Goal: Information Seeking & Learning: Learn about a topic

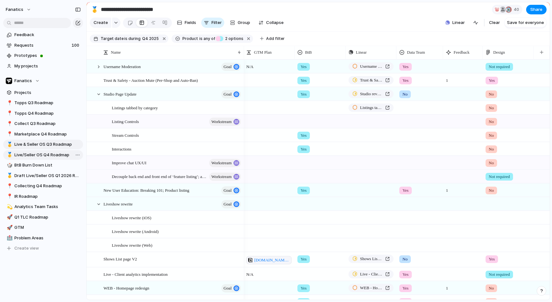
click at [27, 154] on span "Live/Seller OS Q4 Roadmap" at bounding box center [47, 155] width 66 height 6
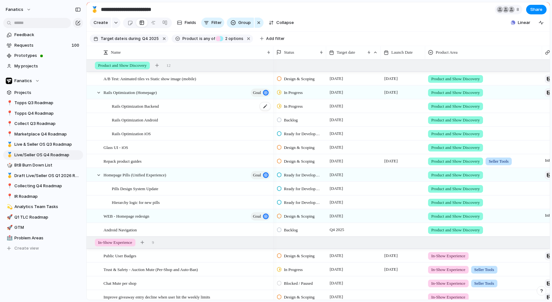
type input "**********"
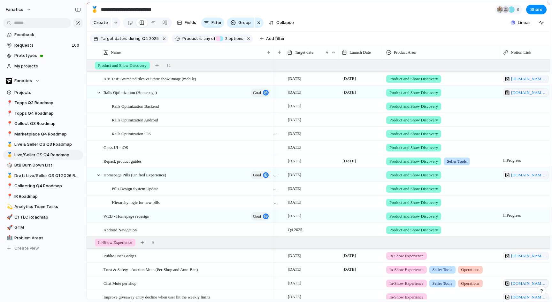
scroll to position [0, 92]
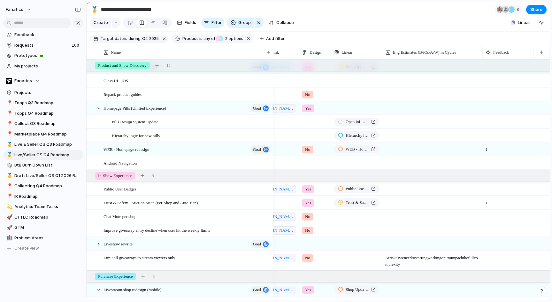
click at [307, 78] on div at bounding box center [315, 79] width 32 height 11
drag, startPoint x: 311, startPoint y: 118, endPoint x: 311, endPoint y: 94, distance: 24.3
click at [311, 118] on span "No" at bounding box center [308, 118] width 5 height 6
click at [308, 92] on span "No" at bounding box center [307, 94] width 5 height 6
click at [308, 92] on div "Yes No Not required No Design" at bounding box center [276, 151] width 552 height 302
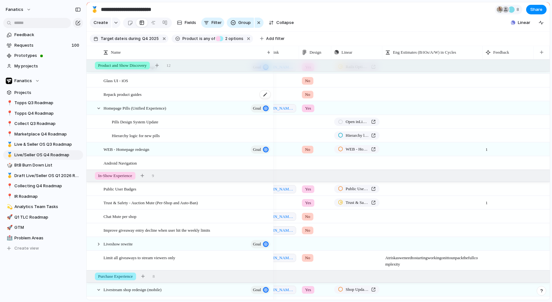
click at [114, 95] on span "Repack product guides" at bounding box center [123, 93] width 38 height 7
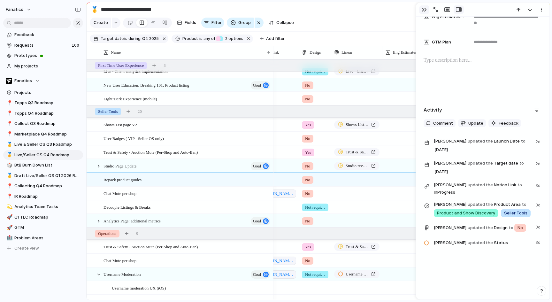
click at [424, 11] on div "button" at bounding box center [424, 9] width 5 height 5
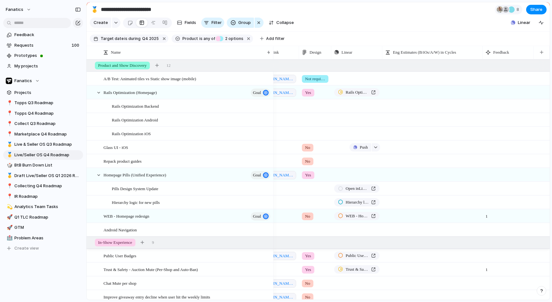
scroll to position [23, 0]
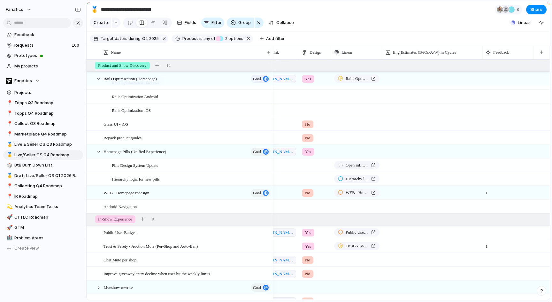
click at [308, 139] on span "No" at bounding box center [307, 138] width 5 height 6
click at [312, 166] on span "Yes" at bounding box center [309, 164] width 7 height 6
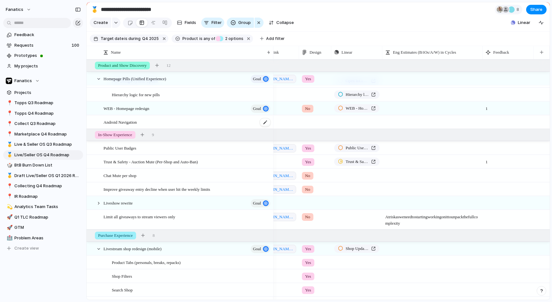
click at [128, 120] on span "Android Navigation" at bounding box center [120, 121] width 33 height 7
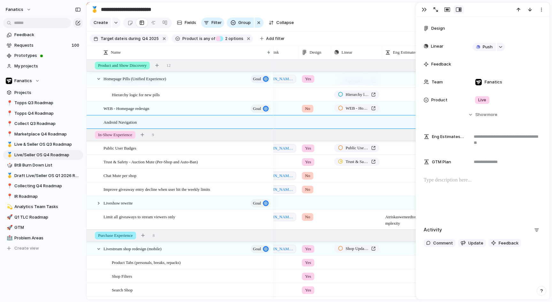
drag, startPoint x: 425, startPoint y: 12, endPoint x: 423, endPoint y: 25, distance: 13.5
click at [425, 11] on div "button" at bounding box center [424, 9] width 5 height 5
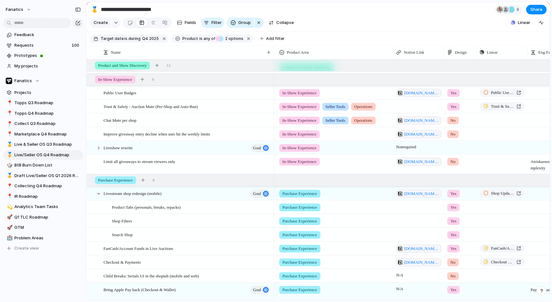
click at [452, 147] on div at bounding box center [461, 146] width 32 height 11
click at [456, 197] on span "Not required" at bounding box center [464, 196] width 25 height 6
click at [96, 148] on div at bounding box center [99, 148] width 6 height 6
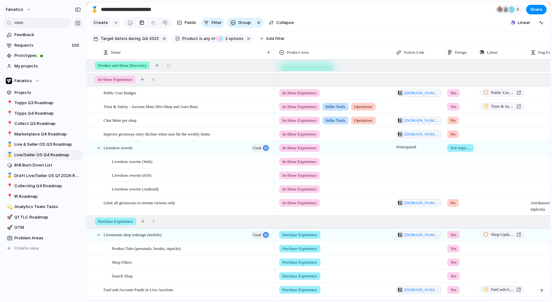
drag, startPoint x: 99, startPoint y: 147, endPoint x: 120, endPoint y: 148, distance: 21.7
click at [99, 147] on div at bounding box center [99, 148] width 6 height 6
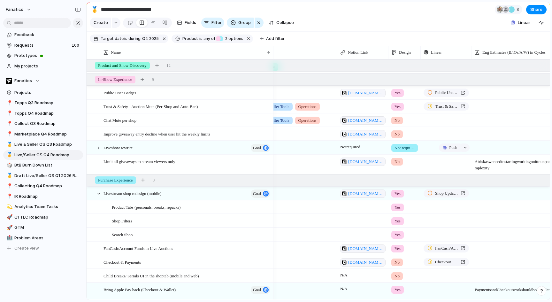
scroll to position [0, 223]
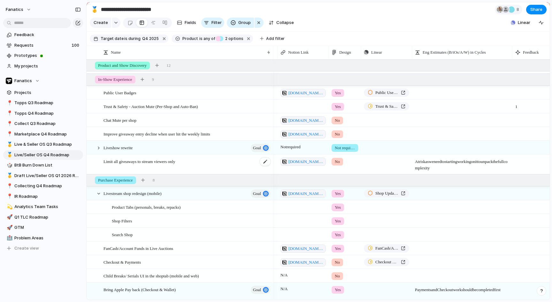
click at [153, 166] on div "Limit all giveaways to stream viewers only" at bounding box center [188, 164] width 168 height 19
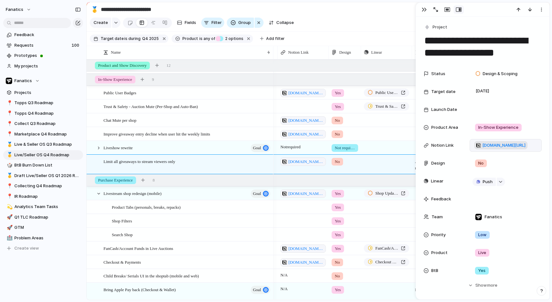
click at [489, 144] on span "[DOMAIN_NAME][URL]" at bounding box center [503, 145] width 43 height 6
click at [338, 161] on span "No" at bounding box center [337, 161] width 5 height 6
drag, startPoint x: 340, startPoint y: 187, endPoint x: 433, endPoint y: 147, distance: 100.7
click at [340, 187] on span "Yes" at bounding box center [339, 188] width 7 height 6
drag, startPoint x: 426, startPoint y: 7, endPoint x: 423, endPoint y: 36, distance: 29.2
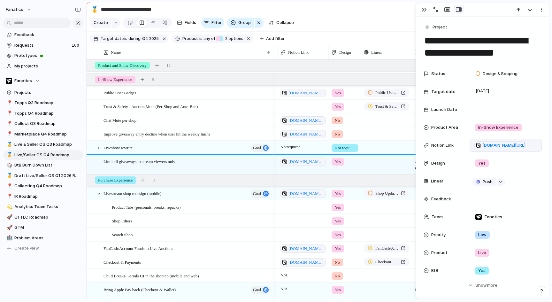
click at [426, 7] on div "button" at bounding box center [424, 9] width 5 height 5
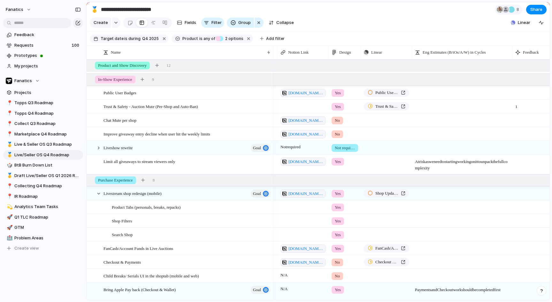
click at [337, 159] on span "Yes" at bounding box center [338, 161] width 6 height 6
click at [242, 165] on div "Yes No Not required No Design" at bounding box center [276, 151] width 552 height 302
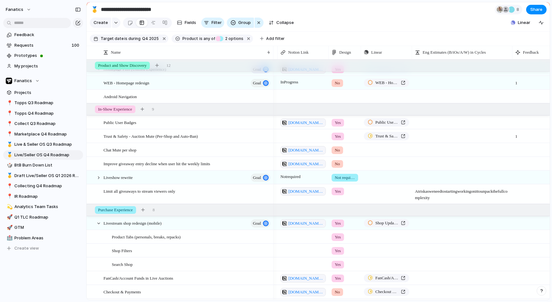
click at [347, 186] on div "Yes" at bounding box center [345, 190] width 32 height 11
click at [341, 194] on div "Yes No Not required No Design" at bounding box center [276, 151] width 552 height 302
click at [334, 188] on div "Yes" at bounding box center [338, 192] width 12 height 8
drag, startPoint x: 342, startPoint y: 224, endPoint x: 324, endPoint y: 196, distance: 33.8
click at [342, 225] on div "No" at bounding box center [339, 229] width 12 height 8
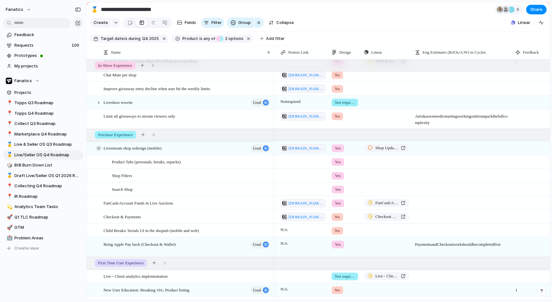
click at [98, 148] on div at bounding box center [99, 148] width 6 height 6
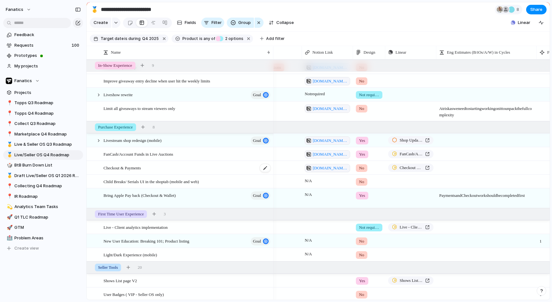
click at [184, 170] on div "Checkout & Payments" at bounding box center [188, 167] width 168 height 13
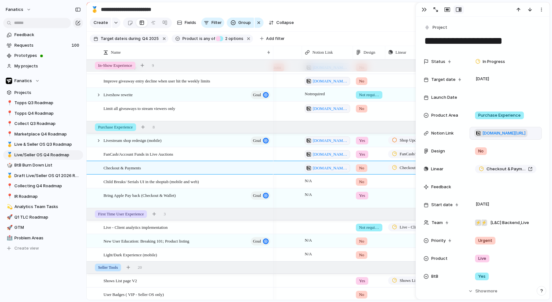
click at [500, 134] on span "[DOMAIN_NAME][URL]" at bounding box center [503, 133] width 43 height 6
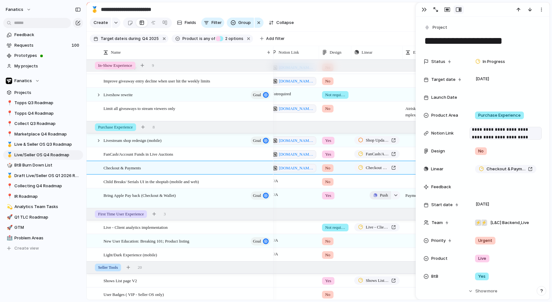
click at [385, 196] on span "Push" at bounding box center [384, 195] width 8 height 6
click at [375, 177] on div "Project Issue" at bounding box center [276, 151] width 552 height 302
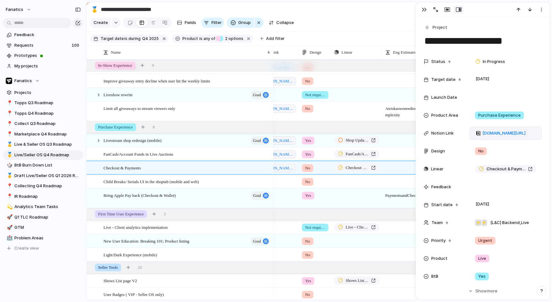
click at [306, 168] on span "No" at bounding box center [307, 168] width 5 height 6
click at [422, 9] on div "Yes No Not required No Design" at bounding box center [276, 151] width 552 height 302
drag, startPoint x: 424, startPoint y: 8, endPoint x: 425, endPoint y: 17, distance: 8.6
click at [424, 8] on div "button" at bounding box center [424, 9] width 5 height 5
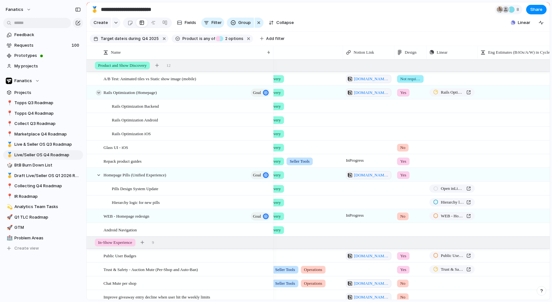
click at [100, 94] on div at bounding box center [99, 93] width 6 height 6
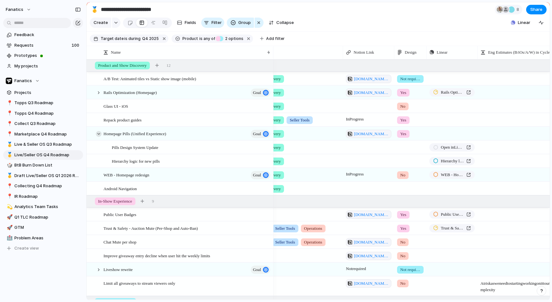
click at [98, 134] on div at bounding box center [99, 134] width 6 height 6
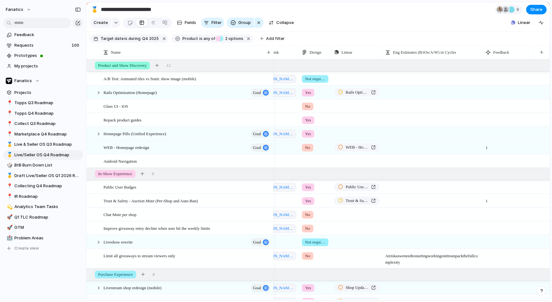
click at [309, 148] on span "No" at bounding box center [307, 147] width 5 height 6
click at [307, 147] on div "Yes No Not required No Design" at bounding box center [276, 151] width 552 height 302
click at [307, 147] on span "No" at bounding box center [307, 147] width 5 height 6
click at [309, 146] on div "Yes No Not required No Design" at bounding box center [276, 151] width 552 height 302
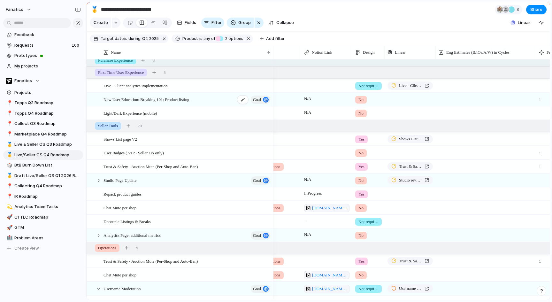
click at [189, 99] on span "New User Education: Breaking 101; Product listing" at bounding box center [147, 99] width 86 height 7
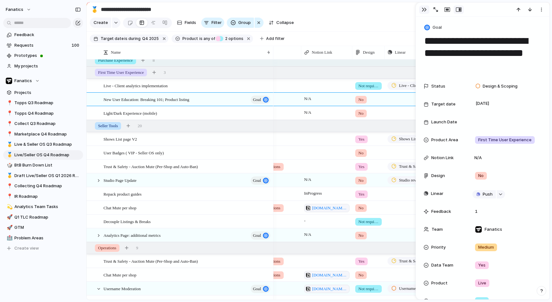
click at [423, 9] on div "button" at bounding box center [424, 9] width 5 height 5
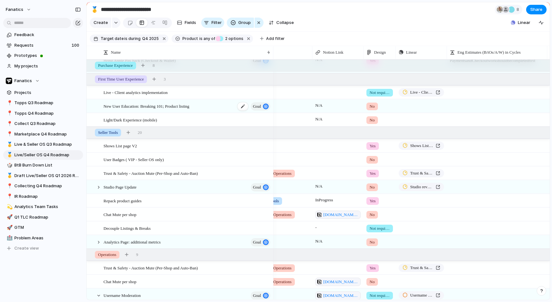
click at [181, 106] on span "New User Education: Breaking 101; Product listing" at bounding box center [147, 105] width 86 height 7
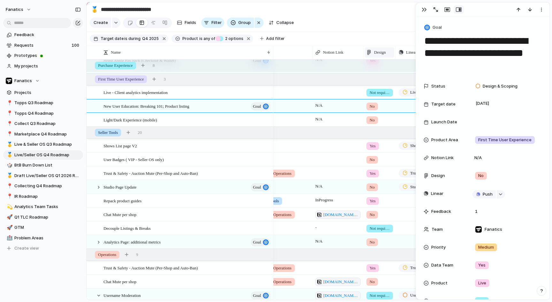
drag, startPoint x: 420, startPoint y: 12, endPoint x: 388, endPoint y: 54, distance: 53.4
click at [420, 12] on button "button" at bounding box center [424, 9] width 10 height 8
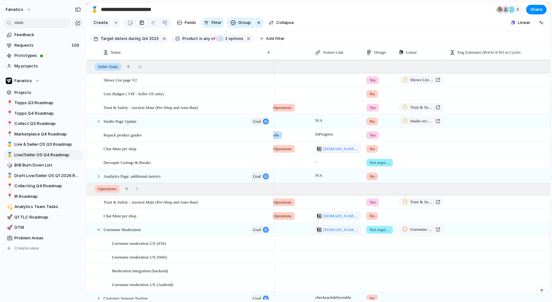
click at [371, 94] on span "No" at bounding box center [372, 94] width 5 height 6
drag, startPoint x: 374, startPoint y: 119, endPoint x: 335, endPoint y: 123, distance: 39.5
click at [374, 119] on span "Yes" at bounding box center [374, 120] width 7 height 6
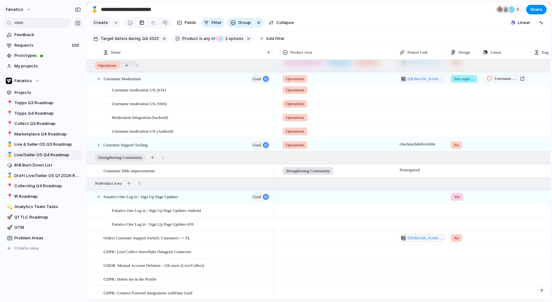
click at [459, 171] on div at bounding box center [464, 169] width 32 height 11
click at [457, 197] on span "Yes" at bounding box center [458, 197] width 7 height 6
